Goal: Information Seeking & Learning: Learn about a topic

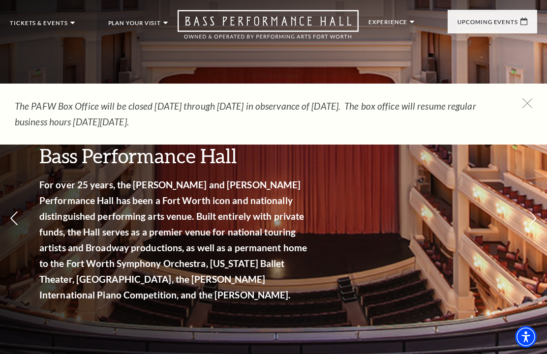
scroll to position [22, 0]
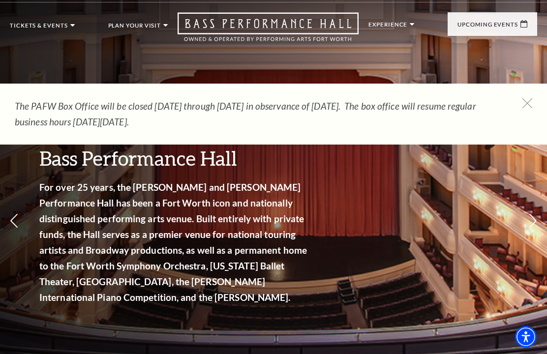
click at [60, 197] on link "Calendar" at bounding box center [39, 201] width 43 height 8
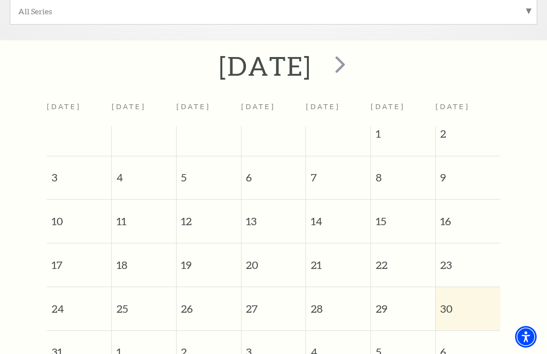
scroll to position [343, 0]
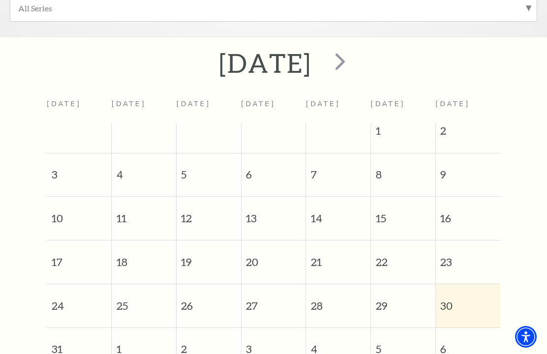
click at [354, 60] on span "next" at bounding box center [340, 61] width 28 height 28
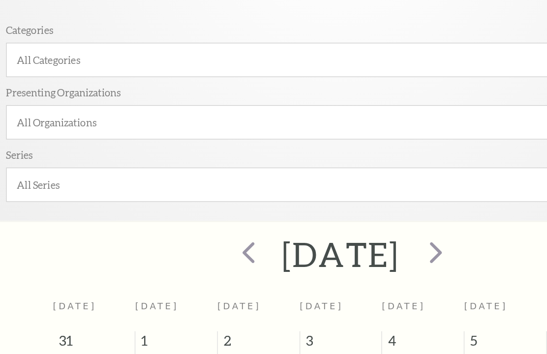
scroll to position [175, 0]
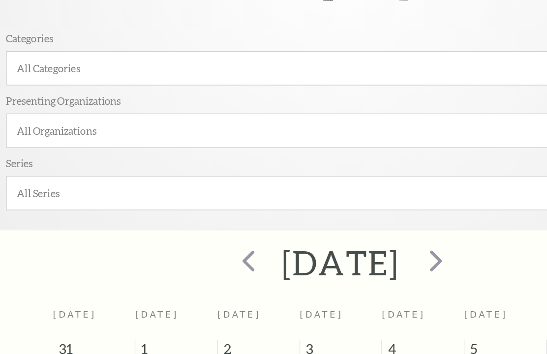
click at [363, 215] on span "next" at bounding box center [349, 229] width 28 height 28
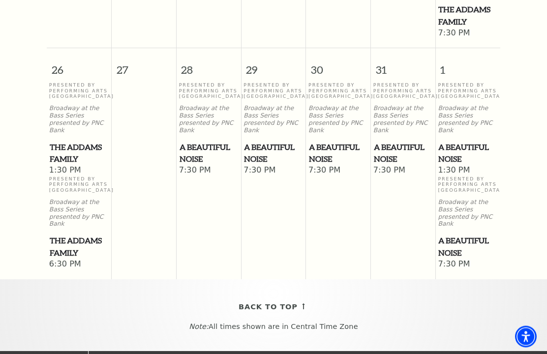
scroll to position [1092, 0]
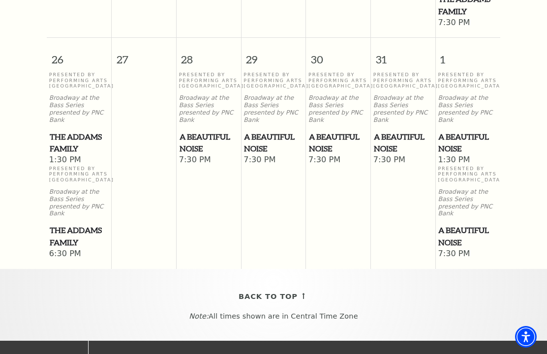
click at [296, 291] on link "Back To Top" at bounding box center [274, 297] width 70 height 12
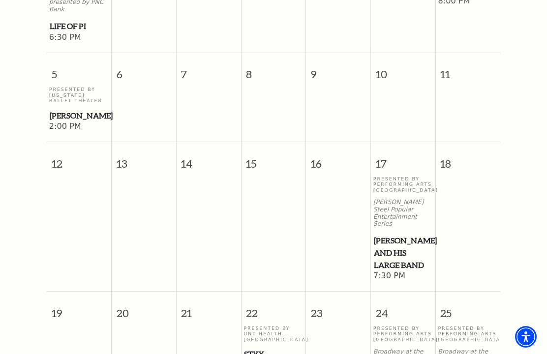
scroll to position [83, 0]
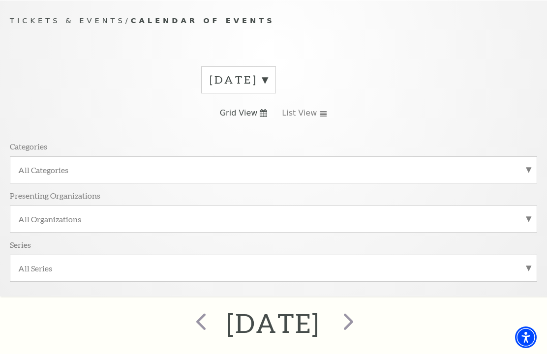
click at [363, 320] on span "next" at bounding box center [349, 321] width 28 height 28
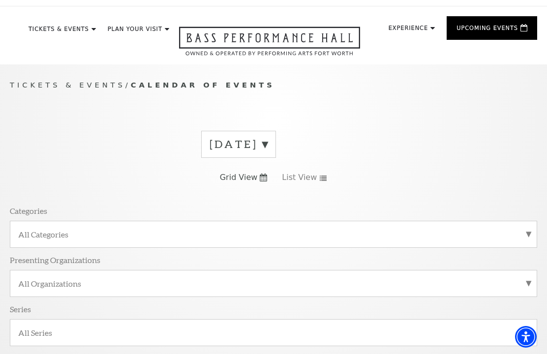
scroll to position [0, 0]
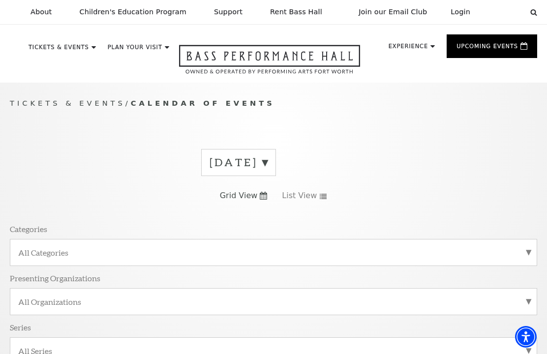
click at [268, 162] on label "[DATE]" at bounding box center [239, 162] width 58 height 15
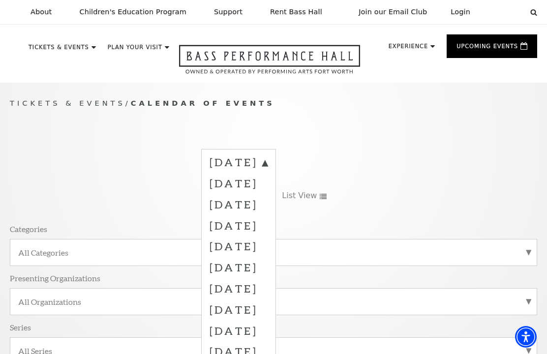
click at [268, 221] on label "[DATE]" at bounding box center [239, 225] width 58 height 21
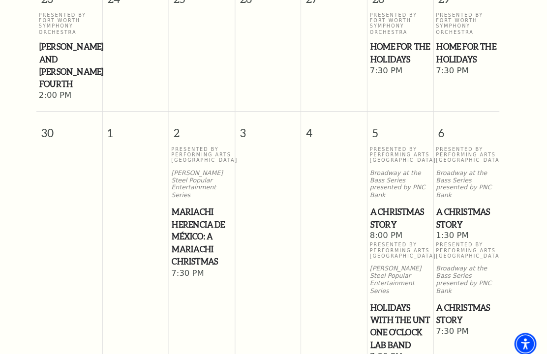
scroll to position [1354, 0]
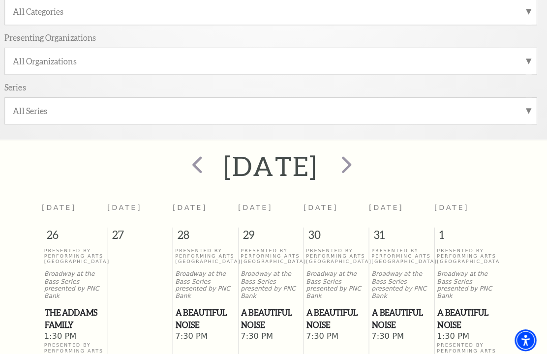
click at [363, 169] on span "next" at bounding box center [349, 163] width 28 height 28
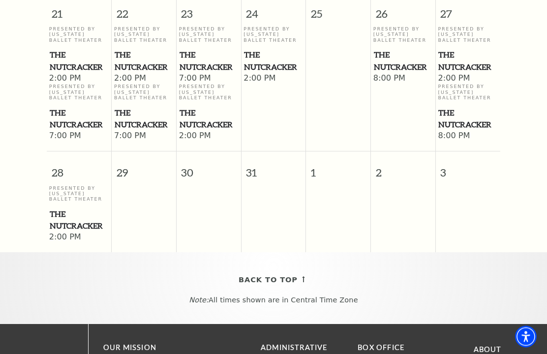
scroll to position [1105, 0]
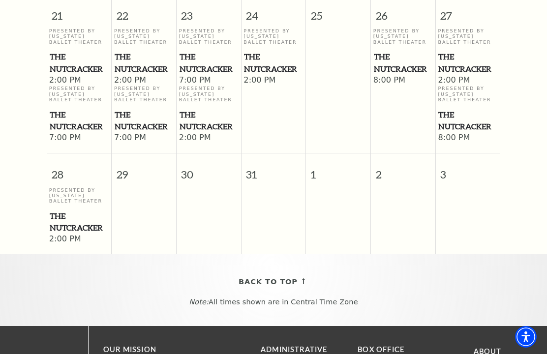
click at [289, 276] on span "Back To Top" at bounding box center [268, 282] width 59 height 12
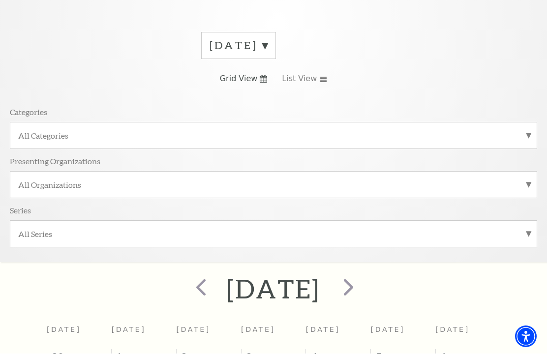
scroll to position [117, 0]
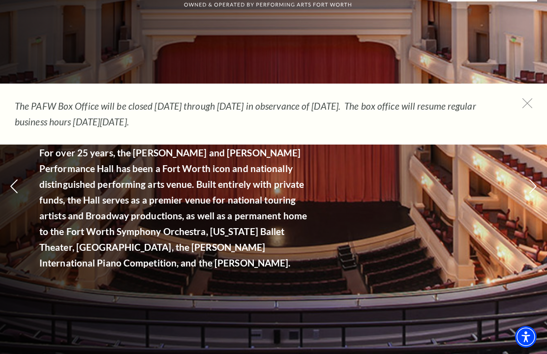
scroll to position [56, 0]
